Goal: Task Accomplishment & Management: Manage account settings

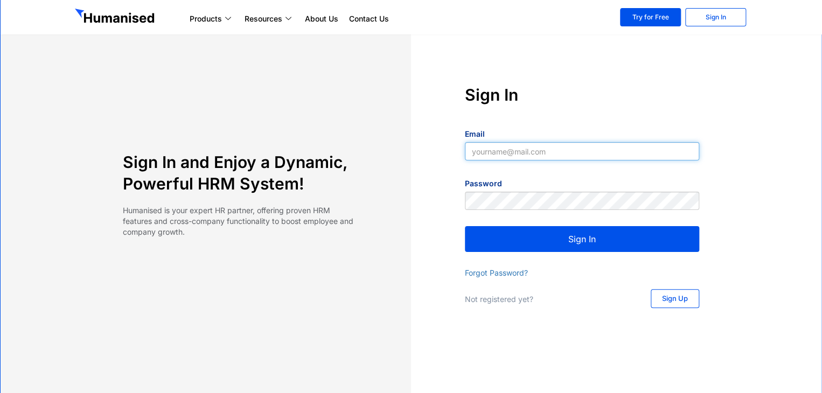
click at [519, 157] on input "Email" at bounding box center [582, 151] width 234 height 18
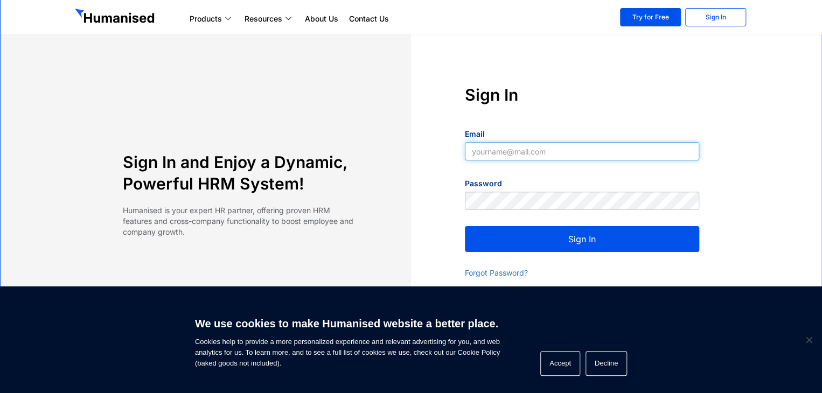
type input "[EMAIL_ADDRESS][DOMAIN_NAME]"
click at [571, 246] on button "Sign In" at bounding box center [582, 239] width 234 height 26
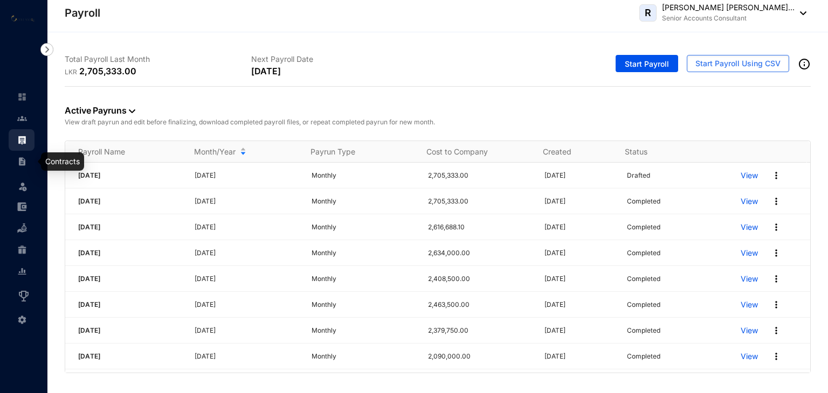
click at [25, 163] on img at bounding box center [22, 162] width 10 height 10
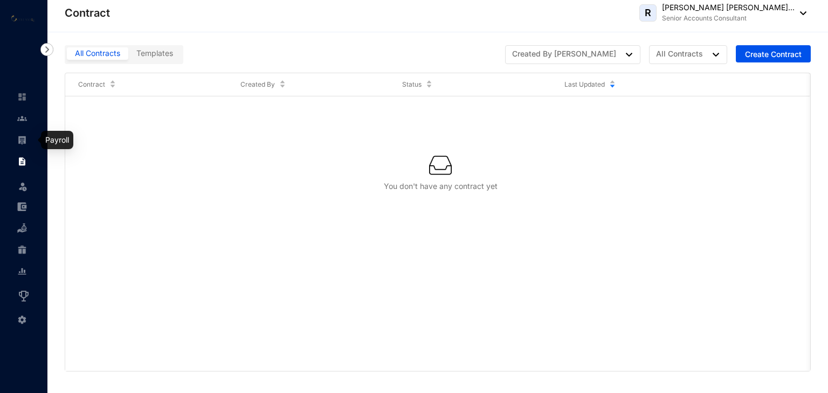
click at [25, 138] on img at bounding box center [22, 140] width 10 height 10
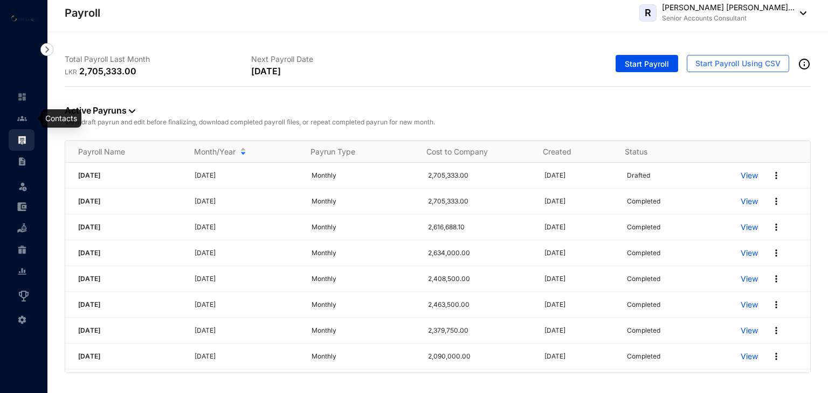
click at [24, 120] on img at bounding box center [22, 119] width 10 height 10
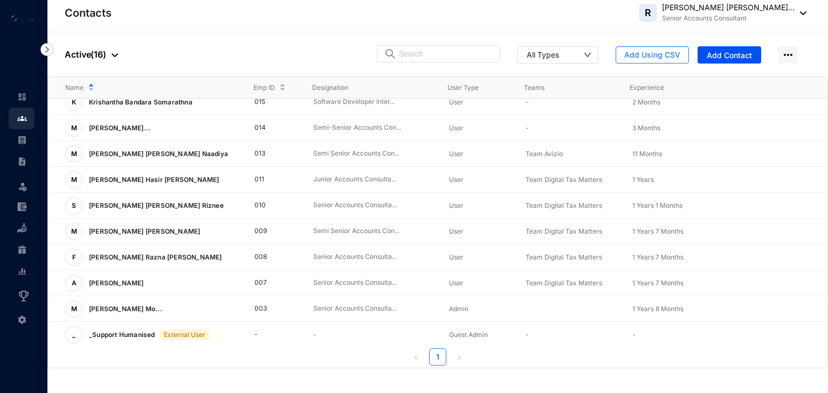
scroll to position [2, 0]
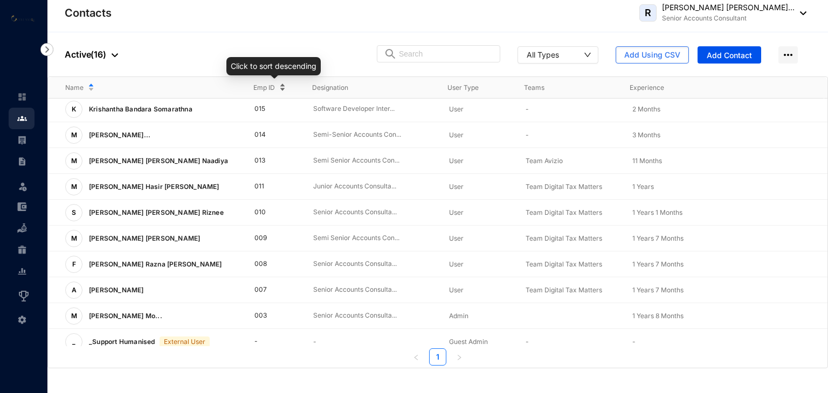
click at [283, 82] on div "Emp ID" at bounding box center [273, 88] width 41 height 12
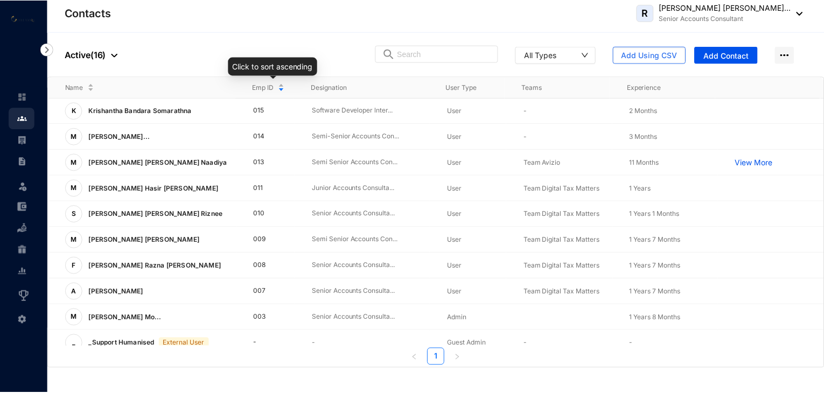
scroll to position [0, 0]
click at [281, 85] on div "Emp ID" at bounding box center [273, 88] width 41 height 12
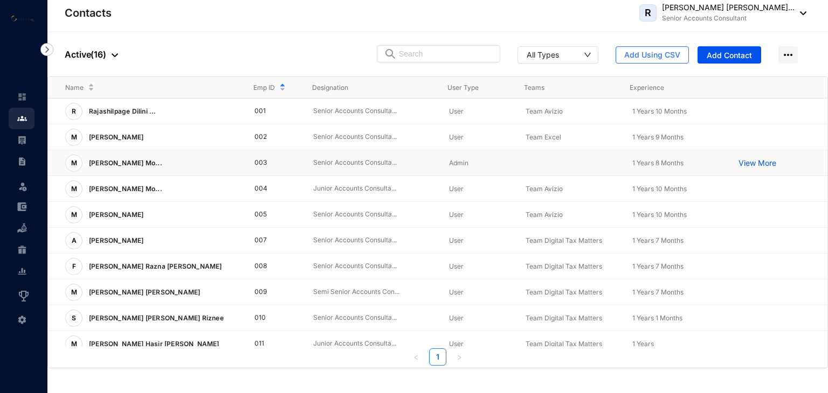
click at [133, 160] on span "Mohamed Jamaldeen Mo..." at bounding box center [125, 163] width 73 height 8
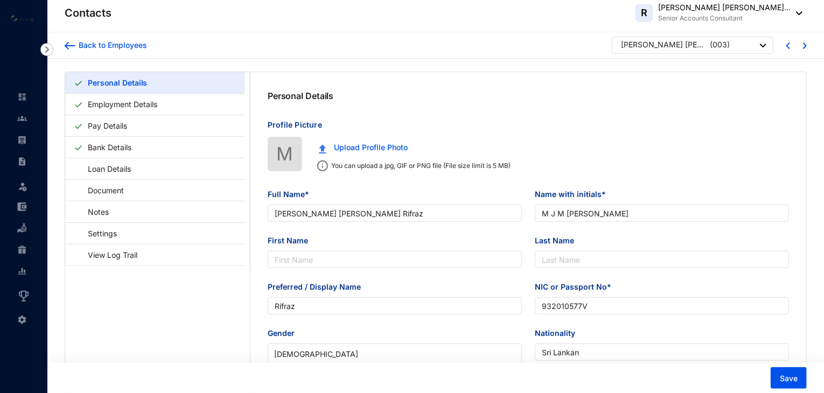
type input "Mohamed Jamaldeen Mohamed Rifraz"
type input "M J M Rifraz"
type input "Rifraz"
type input "932010577V"
type input "Sri Lankan"
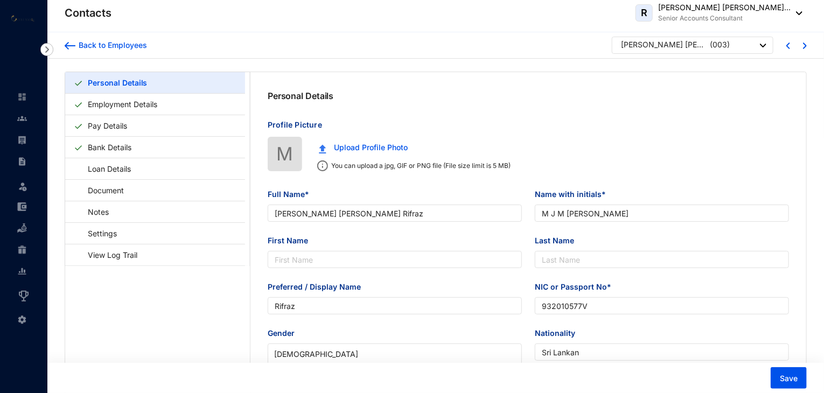
type input "0778989032"
type input "No 514/ 10, Ranjanwijerathnapura, Colombo 06."
type input "Jamaldeen"
type input "Father"
type input "0723357289"
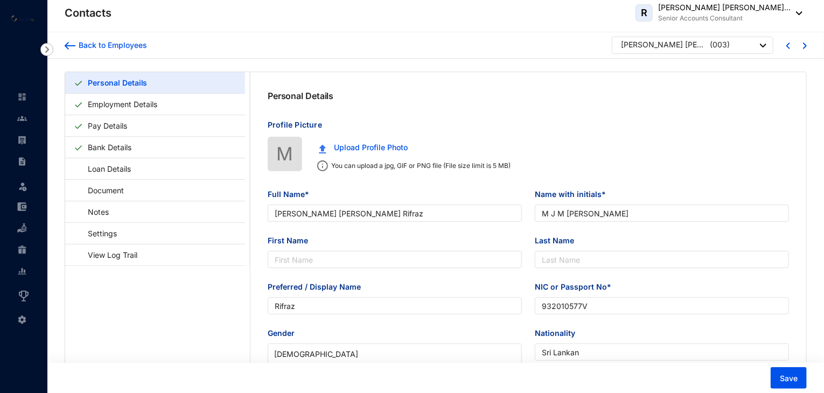
type input "1993-07-19"
click at [121, 123] on link "Pay Details" at bounding box center [108, 126] width 48 height 22
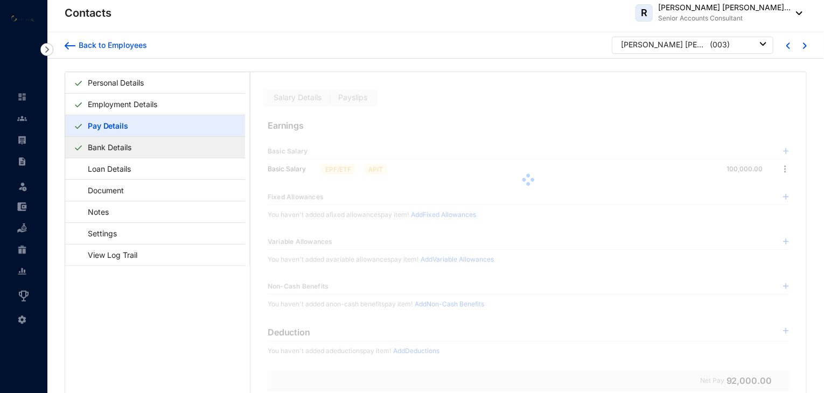
click at [119, 145] on link "Bank Details" at bounding box center [110, 147] width 52 height 22
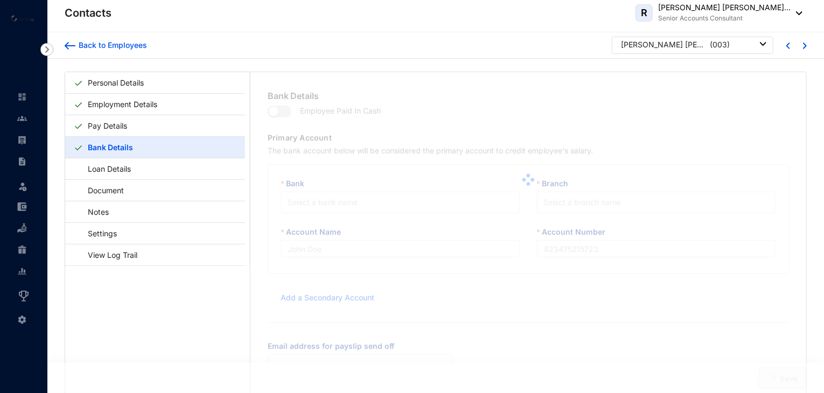
type input "M J M Rifraz"
type input "009020903351"
type input "rifraz@outlook.com"
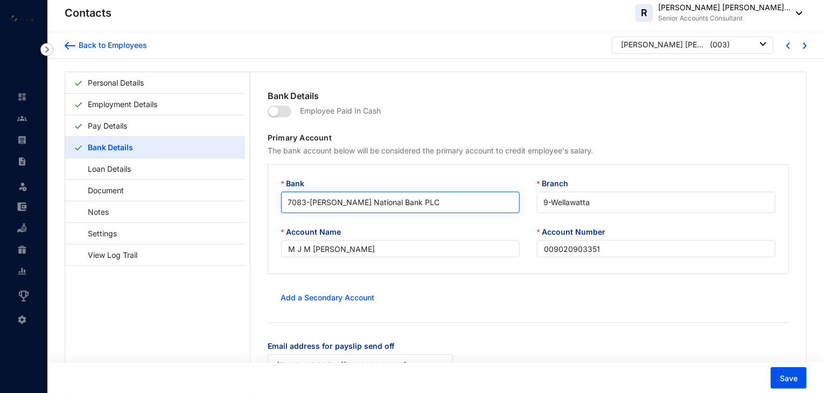
click at [412, 199] on span "7083 - Hatton National Bank PLC" at bounding box center [401, 202] width 226 height 16
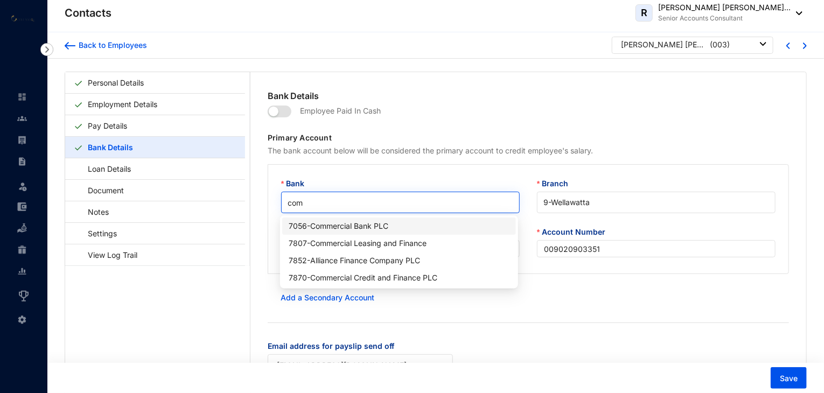
type input "comm"
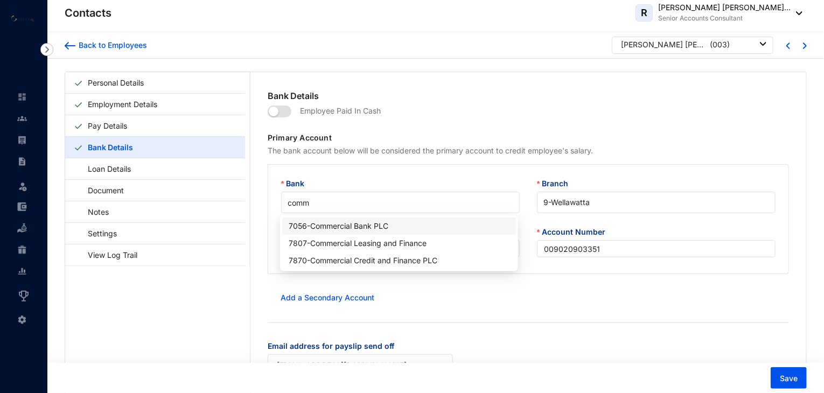
click at [356, 223] on div "7056 - Commercial Bank PLC" at bounding box center [399, 226] width 220 height 12
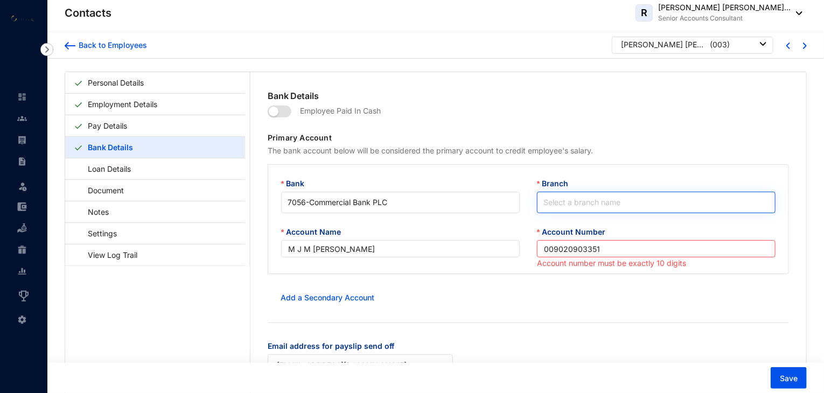
click at [615, 204] on input "Branch" at bounding box center [657, 202] width 226 height 20
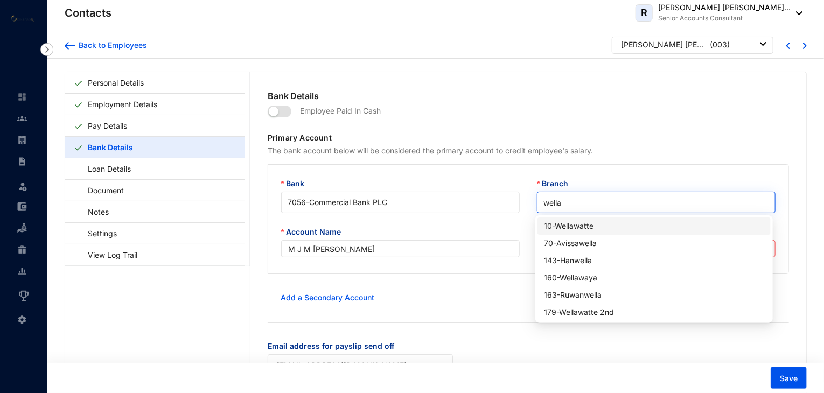
type input "wellaw"
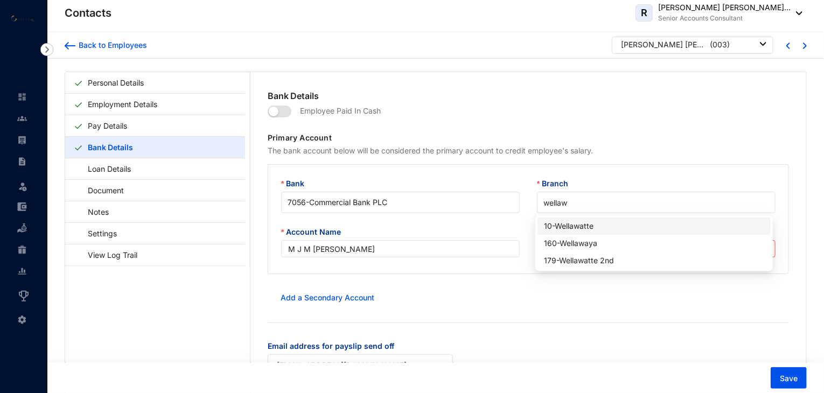
click at [590, 229] on div "10 - Wellawatte" at bounding box center [654, 226] width 220 height 12
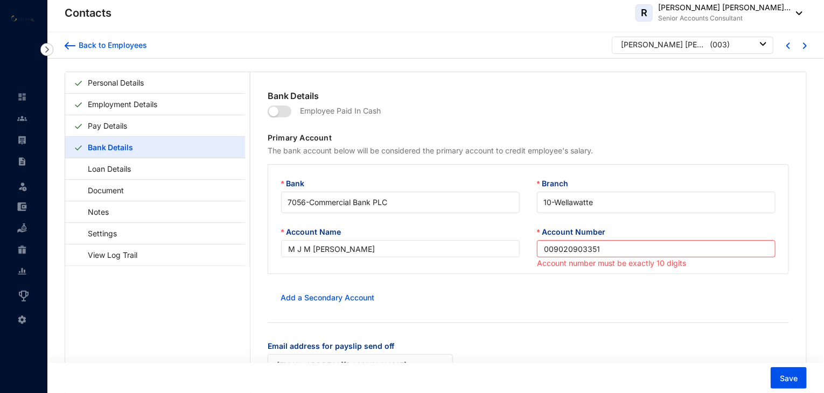
click at [552, 287] on form "Employee Paid In Cash Primary Account The bank account below will be considered…" at bounding box center [529, 245] width 522 height 287
click at [622, 249] on input "009020903351" at bounding box center [656, 248] width 239 height 17
drag, startPoint x: 622, startPoint y: 249, endPoint x: 397, endPoint y: 238, distance: 225.0
click at [397, 238] on div "Account Name M J M Rifraz Account Number 009020903351 Account number must be ex…" at bounding box center [529, 248] width 512 height 44
paste input "M J M Rifraz/ 8021917028/ Commercial Bank/ Wellawatta"
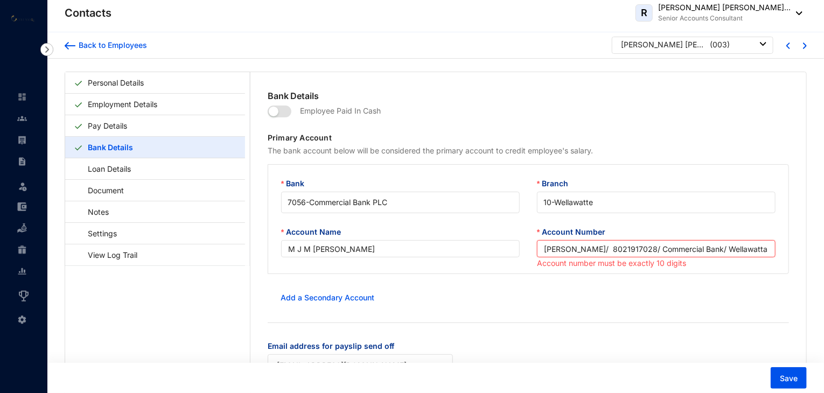
drag, startPoint x: 594, startPoint y: 251, endPoint x: 421, endPoint y: 238, distance: 173.4
click at [421, 238] on div "Account Name M J M Rifraz Account Number M J M Rifraz/ 8021917028/ Commercial B…" at bounding box center [529, 248] width 512 height 44
drag, startPoint x: 585, startPoint y: 249, endPoint x: 724, endPoint y: 251, distance: 139.0
click at [724, 251] on input "8021917028/ Commercial Bank/ Wellawatta" at bounding box center [656, 248] width 239 height 17
type input "8021917028"
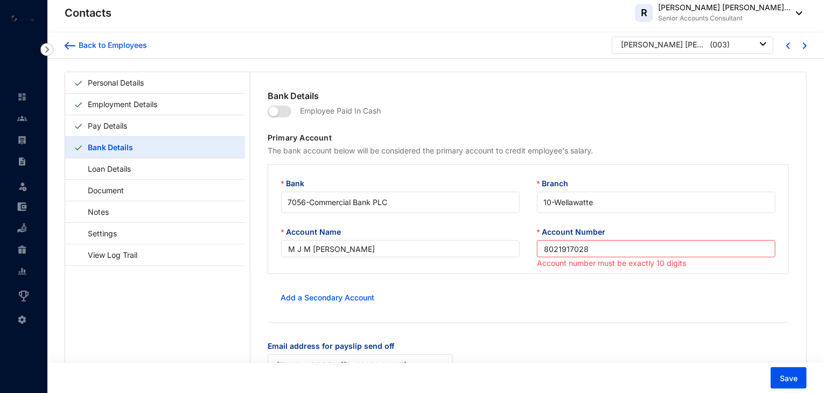
click at [502, 298] on div "Add a Secondary Account" at bounding box center [529, 298] width 522 height 22
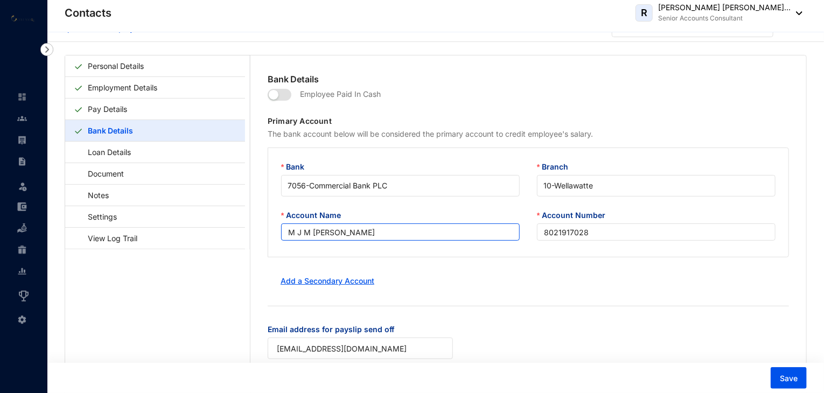
scroll to position [26, 0]
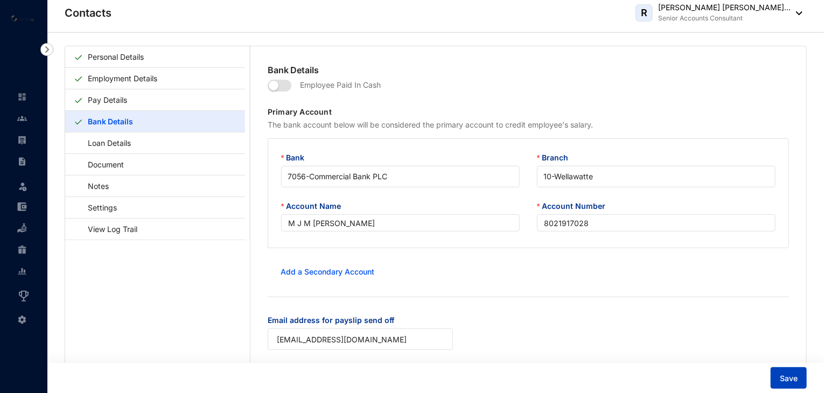
click at [783, 375] on span "Save" at bounding box center [789, 378] width 18 height 11
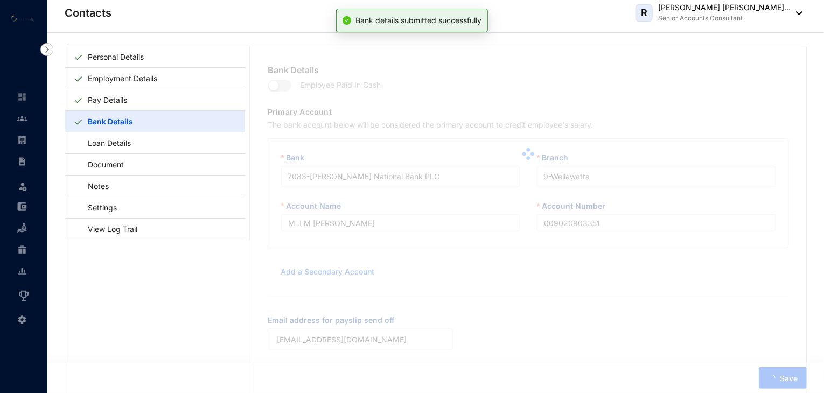
type input "8021917028"
